Goal: Task Accomplishment & Management: Complete application form

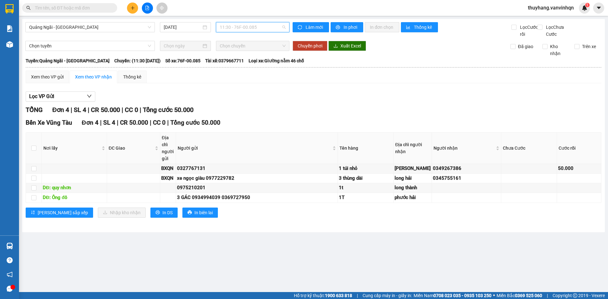
click at [255, 28] on span "11:30 - 76F-00.085" at bounding box center [253, 27] width 66 height 10
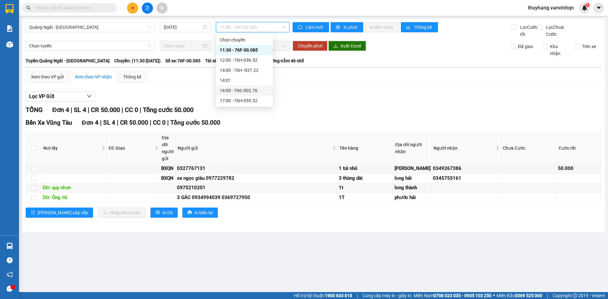
click at [311, 99] on div "Lọc VP Gửi" at bounding box center [314, 97] width 576 height 10
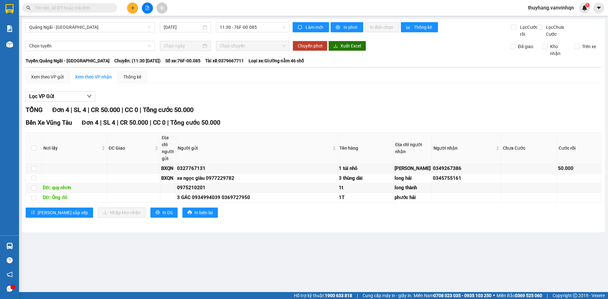
click at [311, 99] on div "Lọc VP Gửi" at bounding box center [314, 97] width 576 height 10
click at [319, 109] on div "Lọc VP Gửi TỔNG Đơn 4 | SL 4 | CR 50.000 | CC 0 | Tổng cước 50.000 Bến Xe Vũng…" at bounding box center [314, 157] width 576 height 138
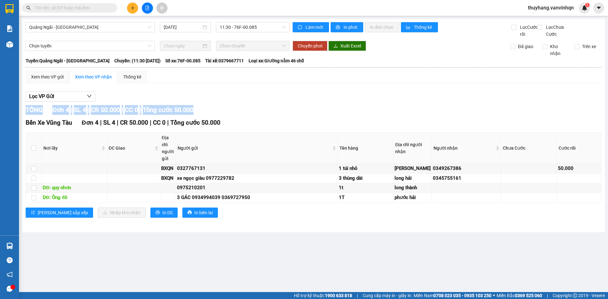
click at [321, 110] on div "Lọc VP Gửi TỔNG Đơn 4 | SL 4 | CR 50.000 | CC 0 | Tổng cước 50.000 Bến Xe Vũng…" at bounding box center [314, 157] width 576 height 138
click at [314, 115] on div "TỔNG Đơn 4 | SL 4 | CR 50.000 | CC 0 | Tổng cước 50.000" at bounding box center [314, 110] width 576 height 10
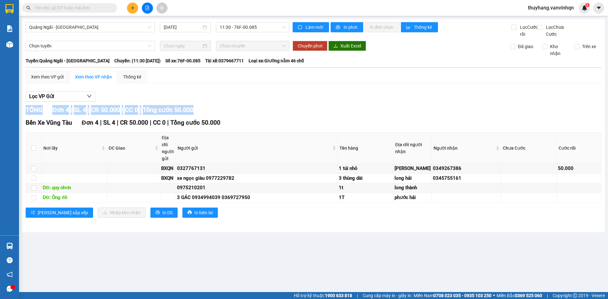
click at [314, 115] on div "TỔNG Đơn 4 | SL 4 | CR 50.000 | CC 0 | Tổng cước 50.000" at bounding box center [314, 110] width 576 height 10
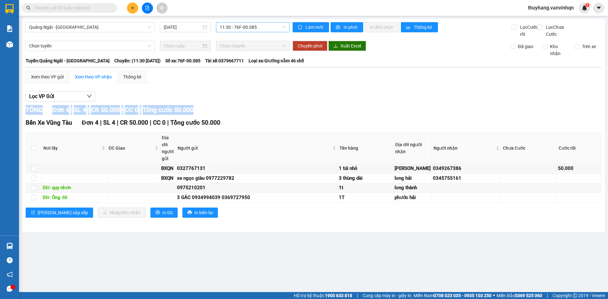
click at [243, 31] on span "11:30 - 76F-00.085" at bounding box center [253, 27] width 66 height 10
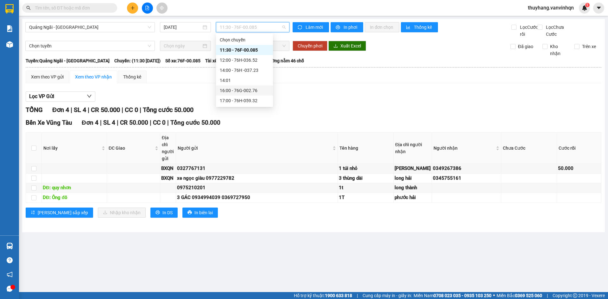
click at [336, 102] on div "Lọc VP Gửi" at bounding box center [314, 97] width 576 height 10
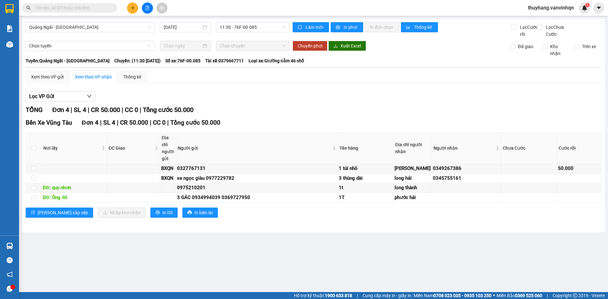
click at [336, 102] on div "Lọc VP Gửi" at bounding box center [314, 97] width 576 height 10
click at [131, 6] on icon "plus" at bounding box center [133, 8] width 4 height 4
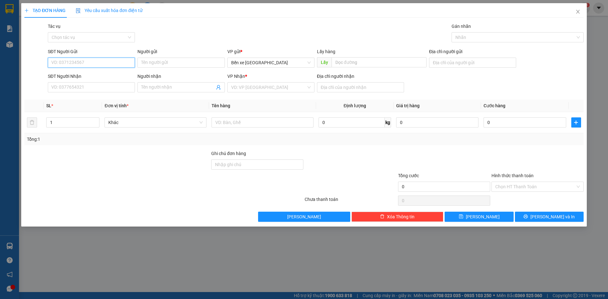
click at [101, 61] on input "SĐT Người Gửi" at bounding box center [91, 63] width 87 height 10
click at [255, 62] on span "Bến xe [GEOGRAPHIC_DATA]" at bounding box center [271, 63] width 80 height 10
type input "0985274480"
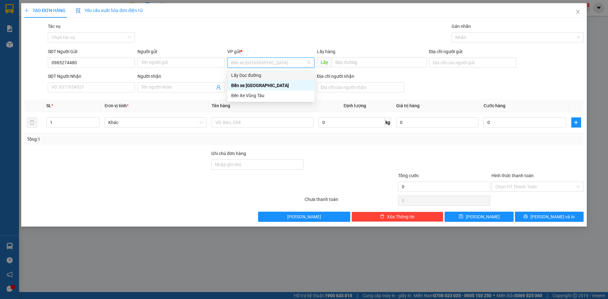
click at [262, 73] on div "Lấy Dọc đường" at bounding box center [271, 75] width 80 height 7
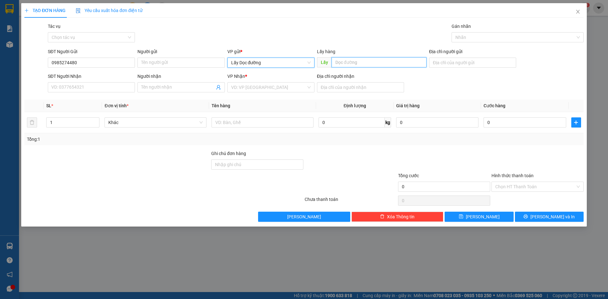
click at [353, 64] on input "text" at bounding box center [379, 62] width 95 height 10
type input "bầu giang"
click at [249, 93] on div "VP Nhận * VD: VP [GEOGRAPHIC_DATA]" at bounding box center [270, 84] width 87 height 22
click at [246, 86] on input "search" at bounding box center [268, 88] width 75 height 10
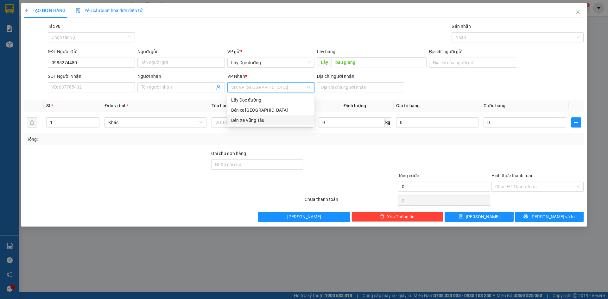
click at [259, 122] on div "Bến Xe Vũng Tàu" at bounding box center [271, 120] width 80 height 7
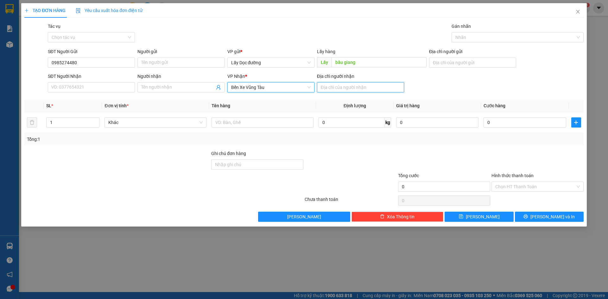
click at [339, 85] on input "Địa chỉ người nhận" at bounding box center [360, 87] width 87 height 10
type input "[DEMOGRAPHIC_DATA] thái"
click at [460, 217] on button "[PERSON_NAME]" at bounding box center [479, 217] width 69 height 10
click at [578, 10] on icon "close" at bounding box center [578, 11] width 5 height 5
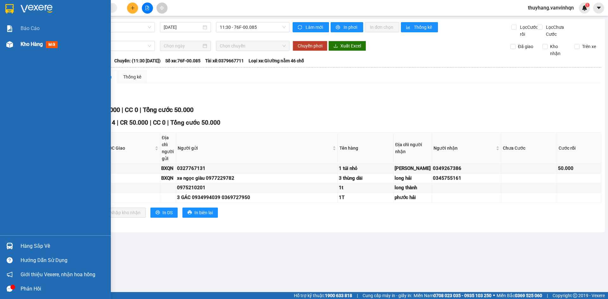
click at [11, 42] on img at bounding box center [9, 44] width 7 height 7
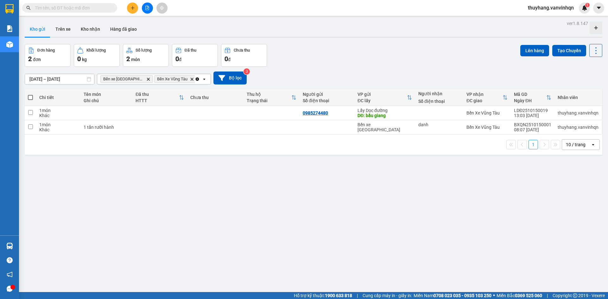
click at [505, 172] on div "ver 1.8.147 Kho gửi Trên xe Kho nhận Hàng đã giao Đơn hàng 2 đơn Khối lượng 0 k…" at bounding box center [313, 168] width 583 height 299
click at [144, 8] on button at bounding box center [147, 8] width 11 height 11
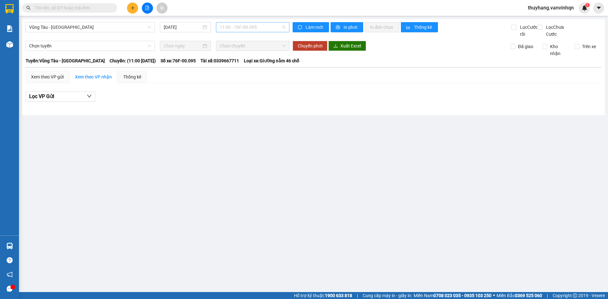
click at [249, 31] on span "11:00 - 76F-00.095" at bounding box center [253, 27] width 66 height 10
click at [356, 109] on div at bounding box center [314, 106] width 576 height 3
click at [97, 25] on span "Vũng Tàu - [GEOGRAPHIC_DATA]" at bounding box center [90, 27] width 122 height 10
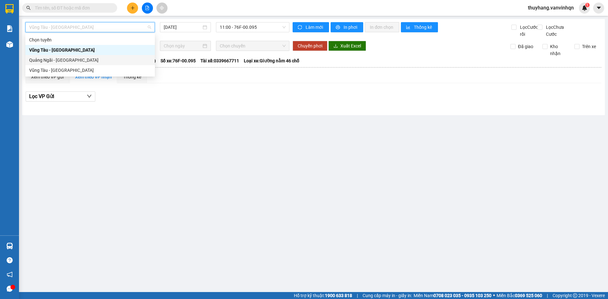
click at [87, 58] on div "Quảng Ngãi - [GEOGRAPHIC_DATA]" at bounding box center [90, 60] width 122 height 7
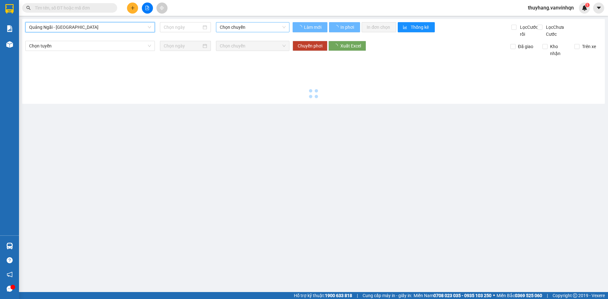
click at [254, 26] on span "Chọn chuyến" at bounding box center [253, 27] width 66 height 10
type input "[DATE]"
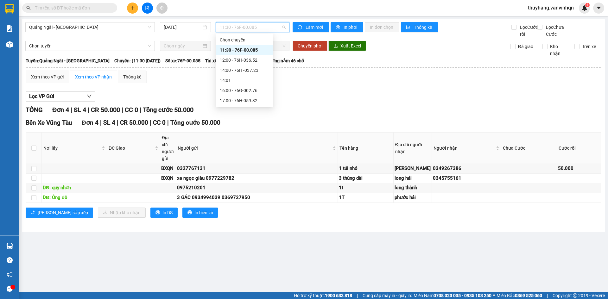
click at [256, 52] on div "11:30 - 76F-00.085" at bounding box center [244, 50] width 49 height 7
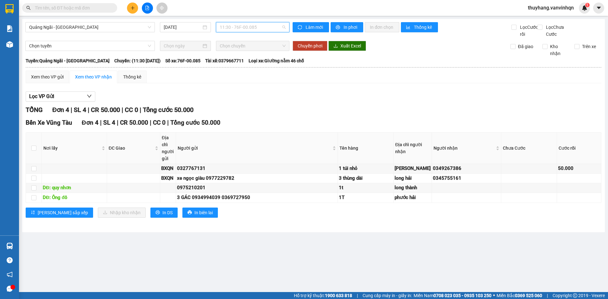
click at [261, 29] on span "11:30 - 76F-00.085" at bounding box center [253, 27] width 66 height 10
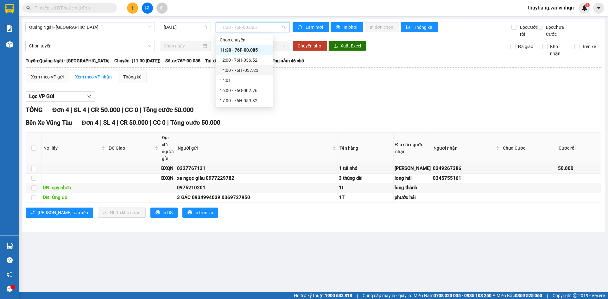
click at [258, 73] on div "14:00 - 76H -037.23" at bounding box center [244, 70] width 49 height 7
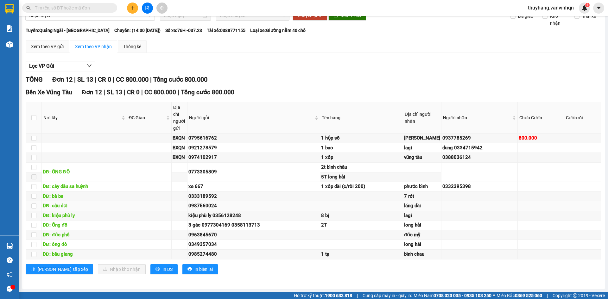
scroll to position [97, 0]
